Goal: Download file/media

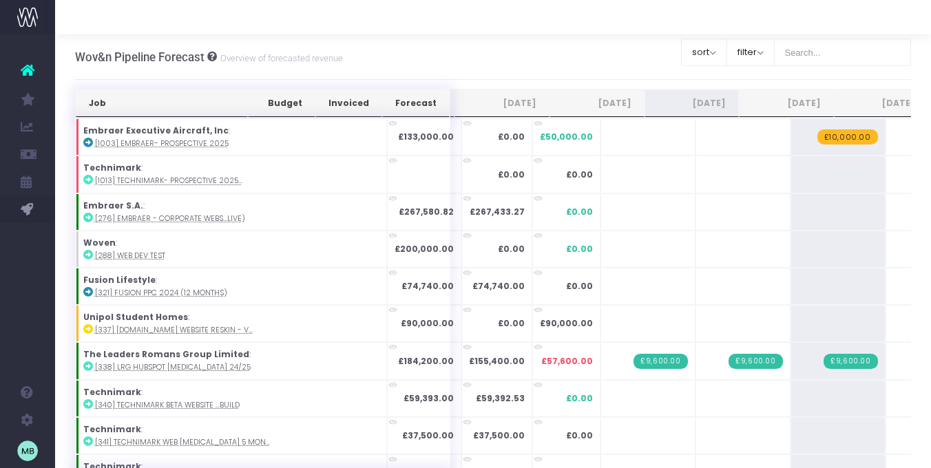
click at [192, 110] on th "Job" at bounding box center [162, 103] width 172 height 28
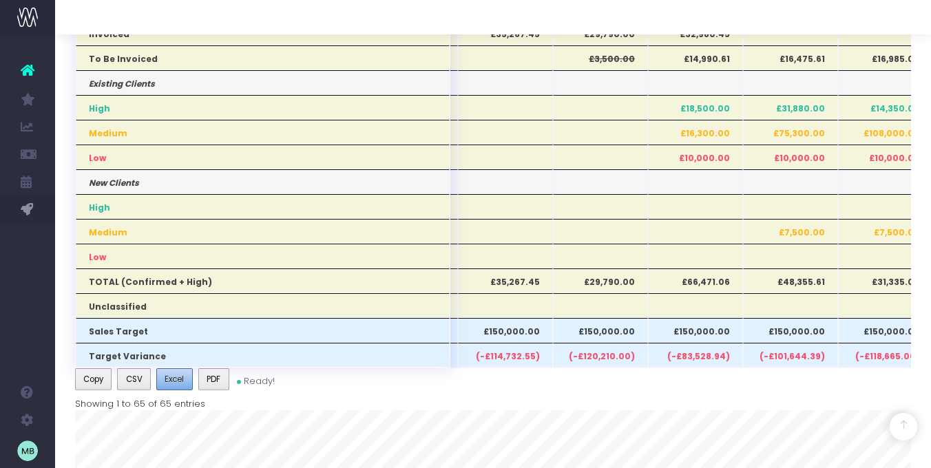
click at [173, 379] on span "Excel" at bounding box center [173, 379] width 19 height 12
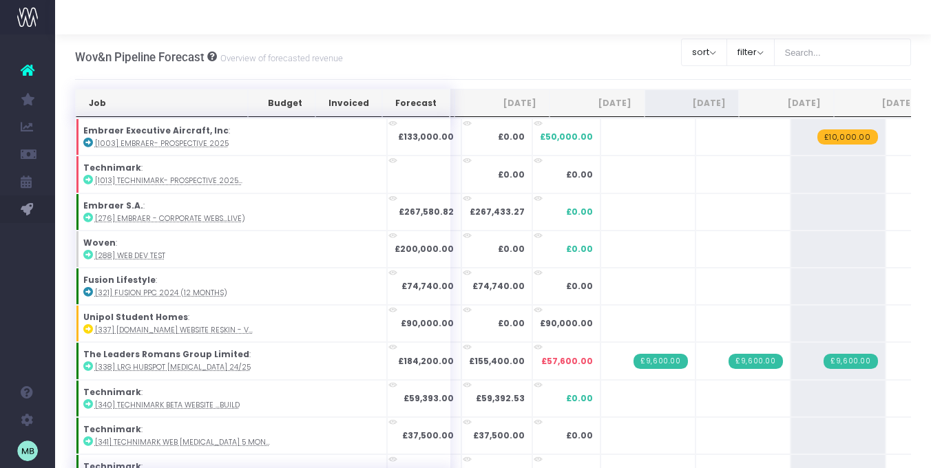
click at [182, 98] on th "Job" at bounding box center [162, 103] width 172 height 28
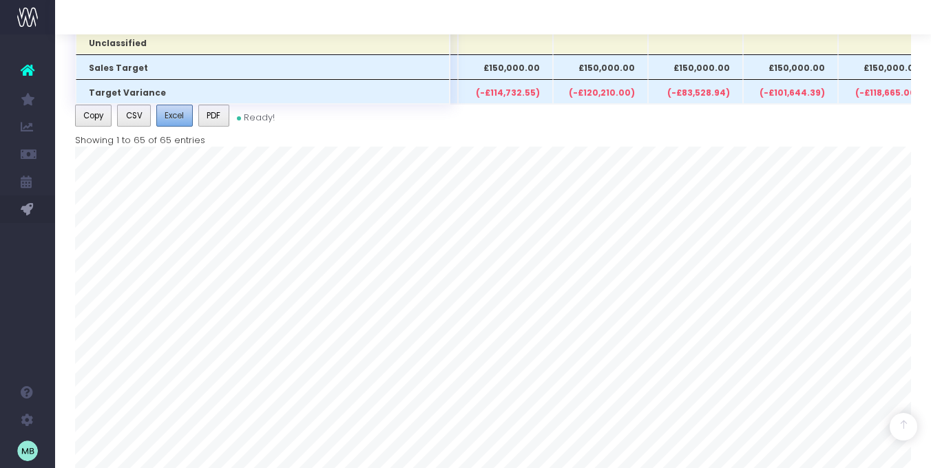
click at [179, 121] on span "Excel" at bounding box center [173, 115] width 19 height 12
